Goal: Check status: Check status

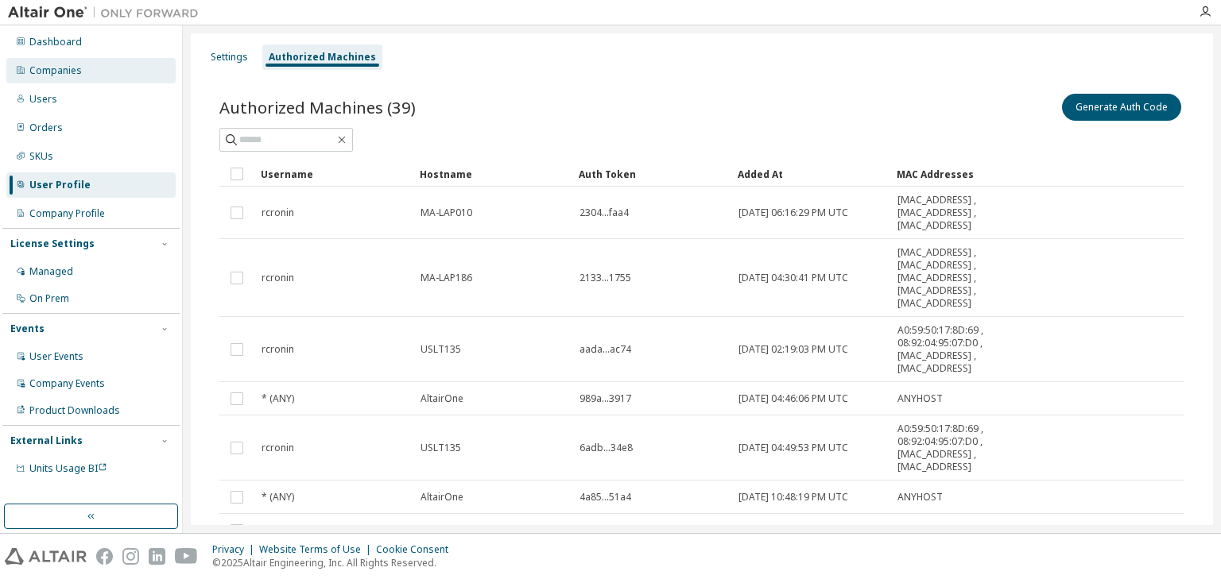
click at [54, 67] on div "Companies" at bounding box center [55, 70] width 52 height 13
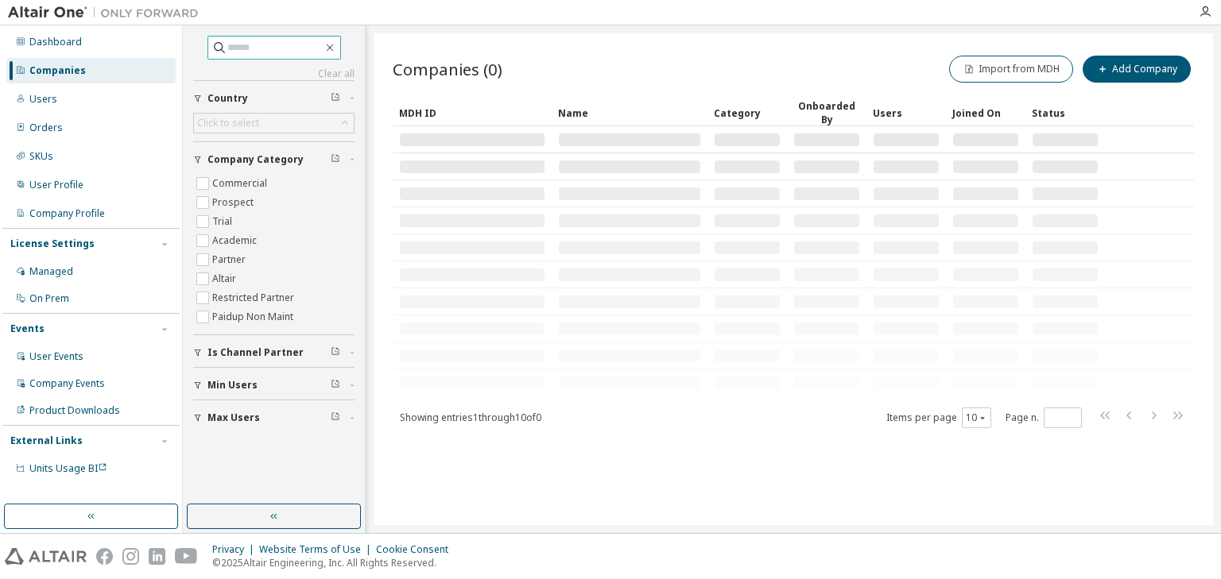
click at [246, 49] on input "text" at bounding box center [274, 48] width 95 height 16
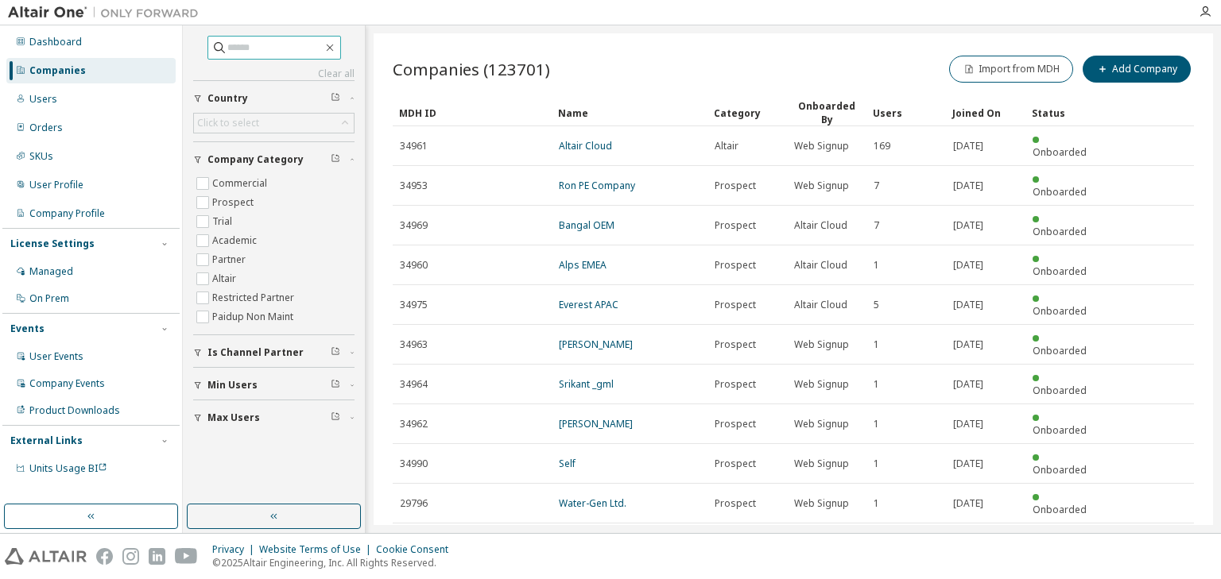
click at [246, 49] on input "text" at bounding box center [274, 48] width 95 height 16
type input "********"
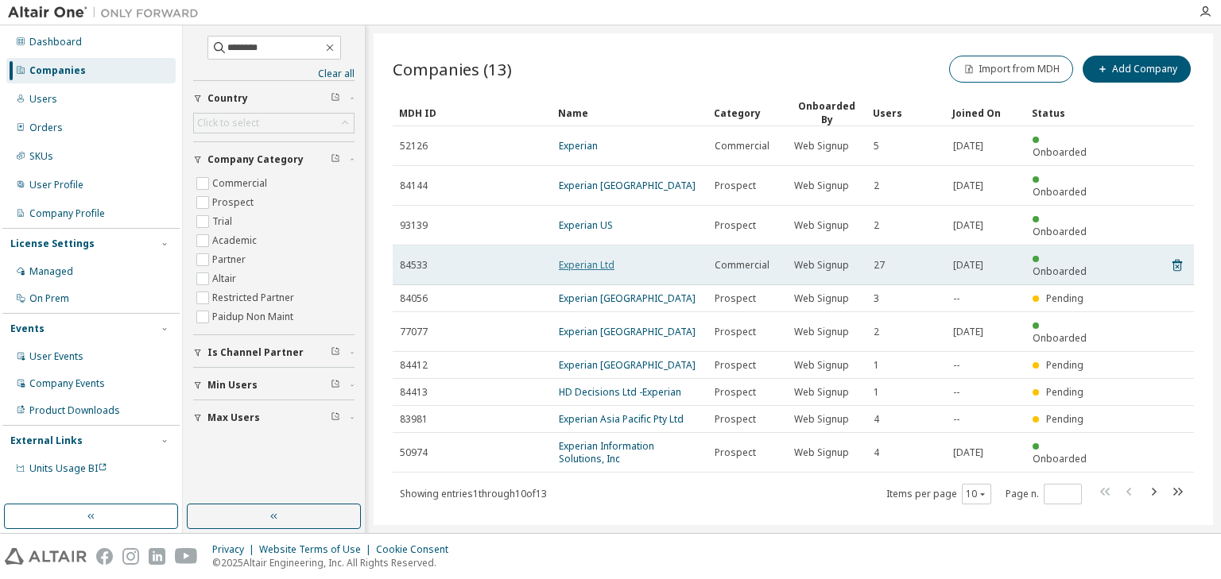
click at [604, 258] on link "Experian Ltd" at bounding box center [587, 265] width 56 height 14
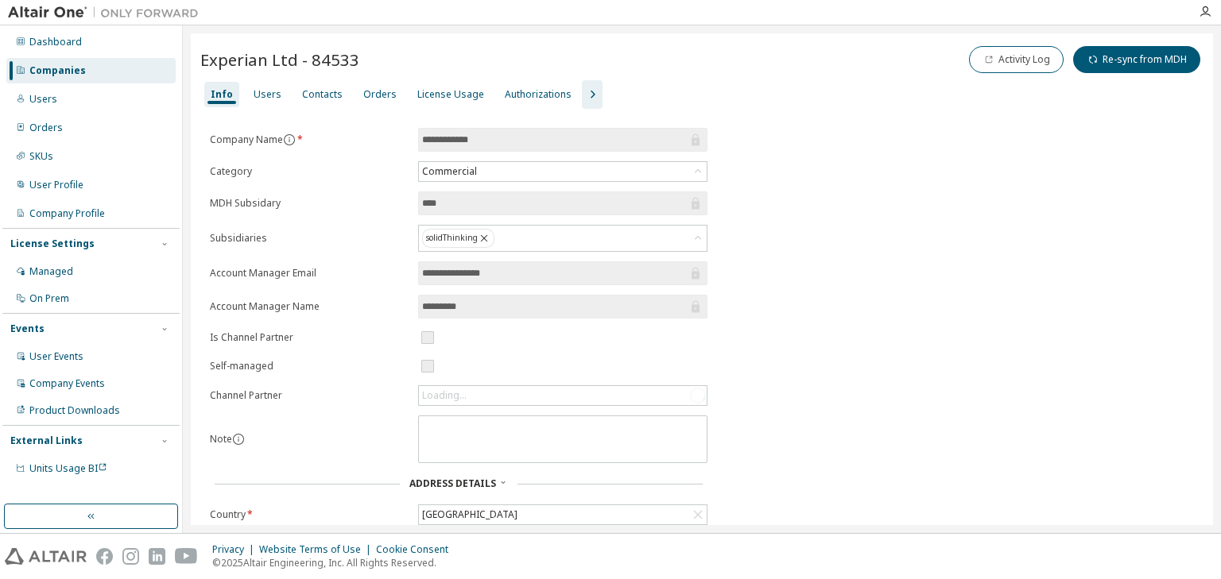
click at [417, 91] on div "License Usage" at bounding box center [450, 94] width 67 height 13
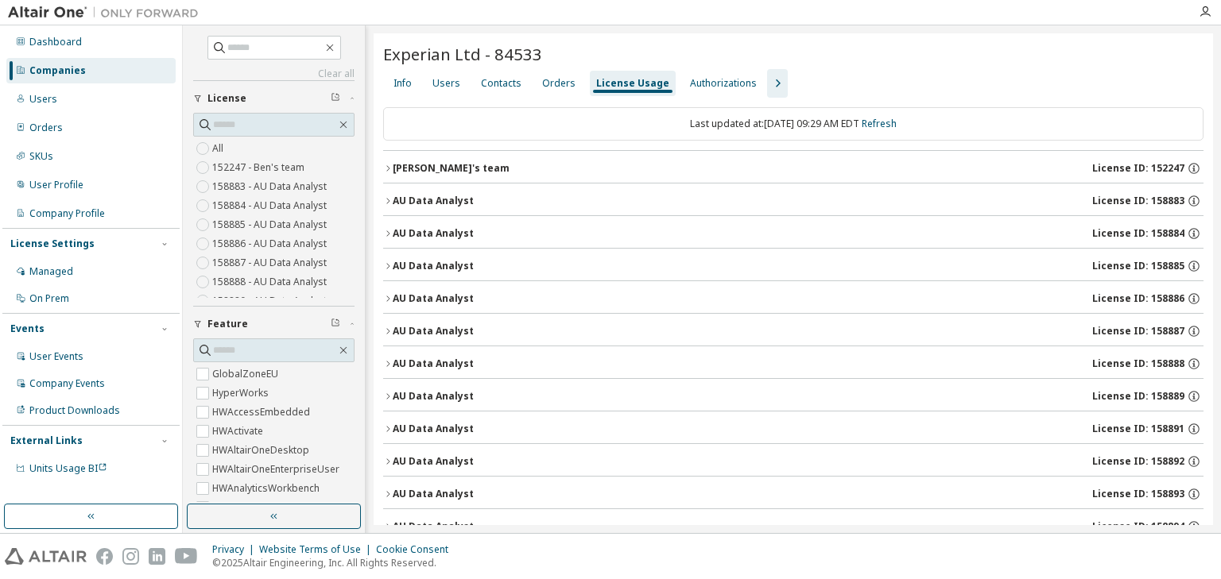
click at [385, 165] on icon "button" at bounding box center [388, 169] width 10 height 10
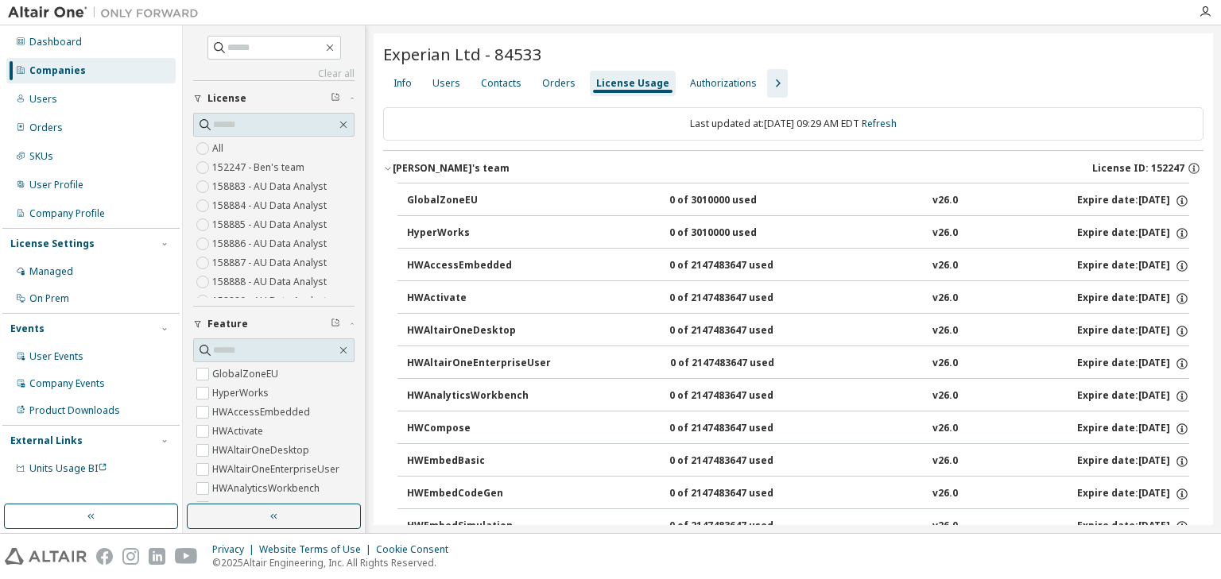
click at [385, 165] on icon "button" at bounding box center [388, 169] width 10 height 10
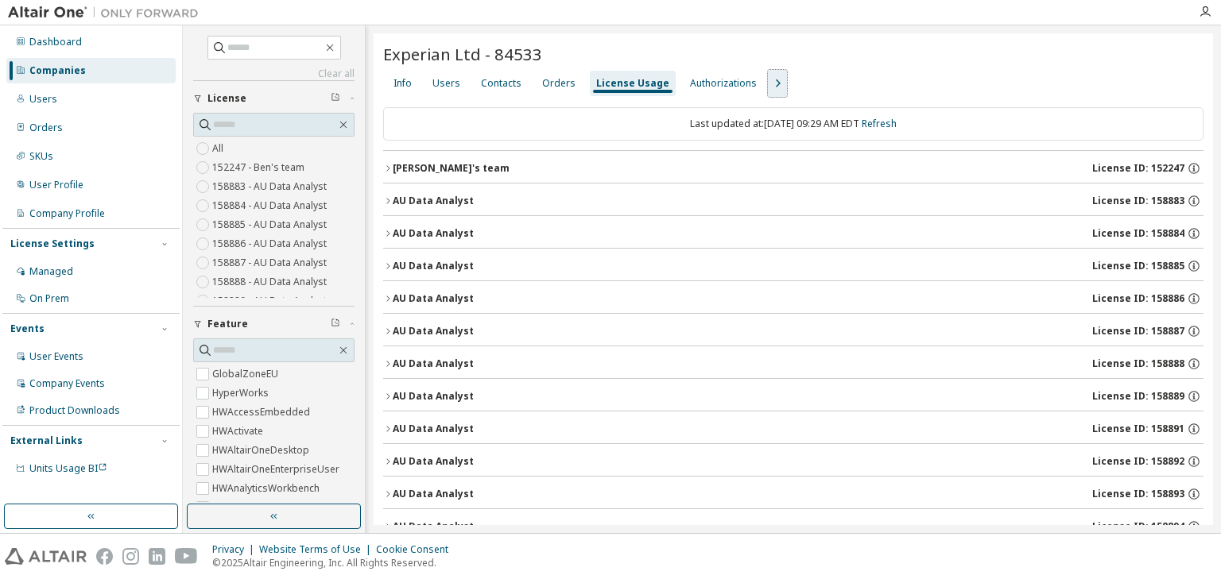
click at [774, 87] on div "Info Users Contacts Orders License Usage Authorizations" at bounding box center [793, 83] width 820 height 29
click at [768, 87] on icon "button" at bounding box center [777, 83] width 19 height 19
